Goal: Find specific page/section: Find specific page/section

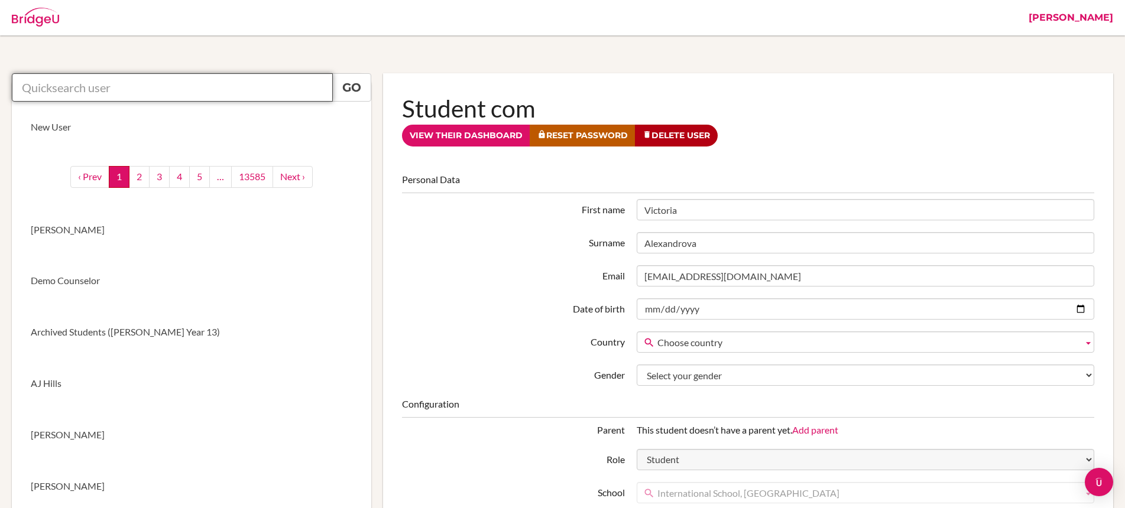
click at [232, 83] on input "text" at bounding box center [172, 87] width 321 height 28
paste input "[EMAIL_ADDRESS][DOMAIN_NAME]"
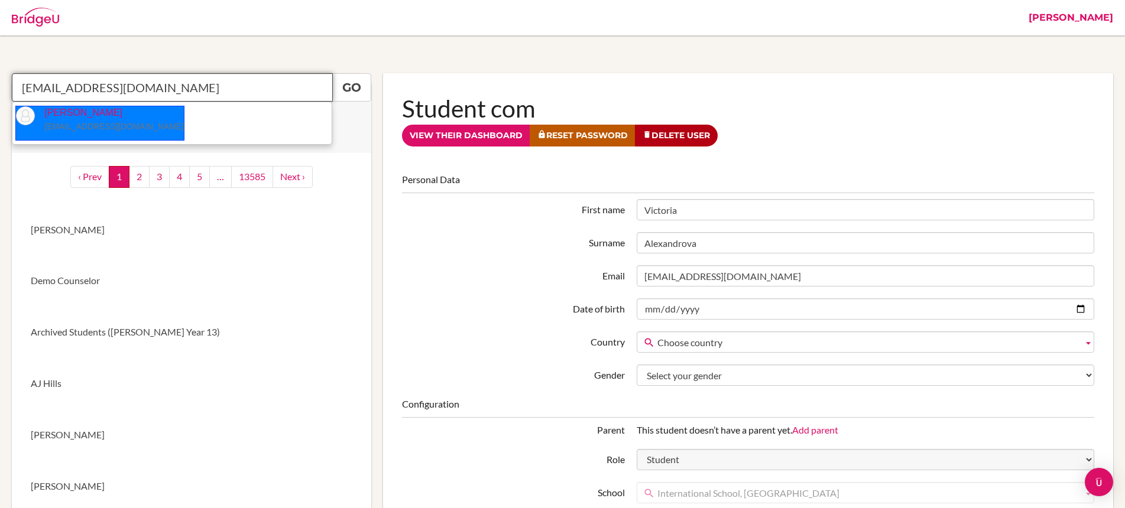
drag, startPoint x: 118, startPoint y: 131, endPoint x: 179, endPoint y: 115, distance: 63.5
click at [118, 131] on p "[PERSON_NAME] [EMAIL_ADDRESS][DOMAIN_NAME]" at bounding box center [109, 119] width 149 height 27
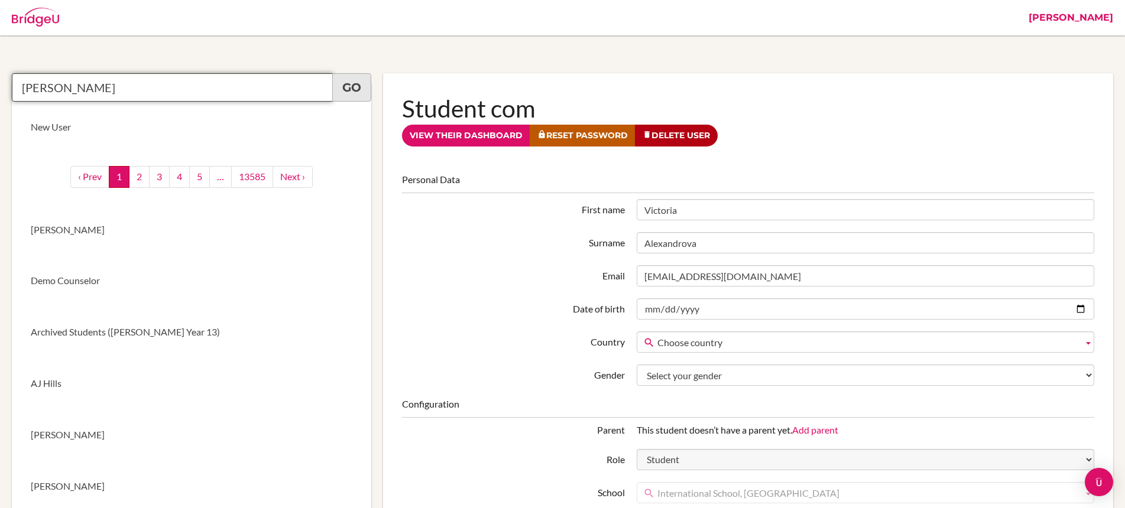
type input "[PERSON_NAME]"
click at [367, 89] on link "Go" at bounding box center [351, 87] width 39 height 28
